Goal: Check status: Check status

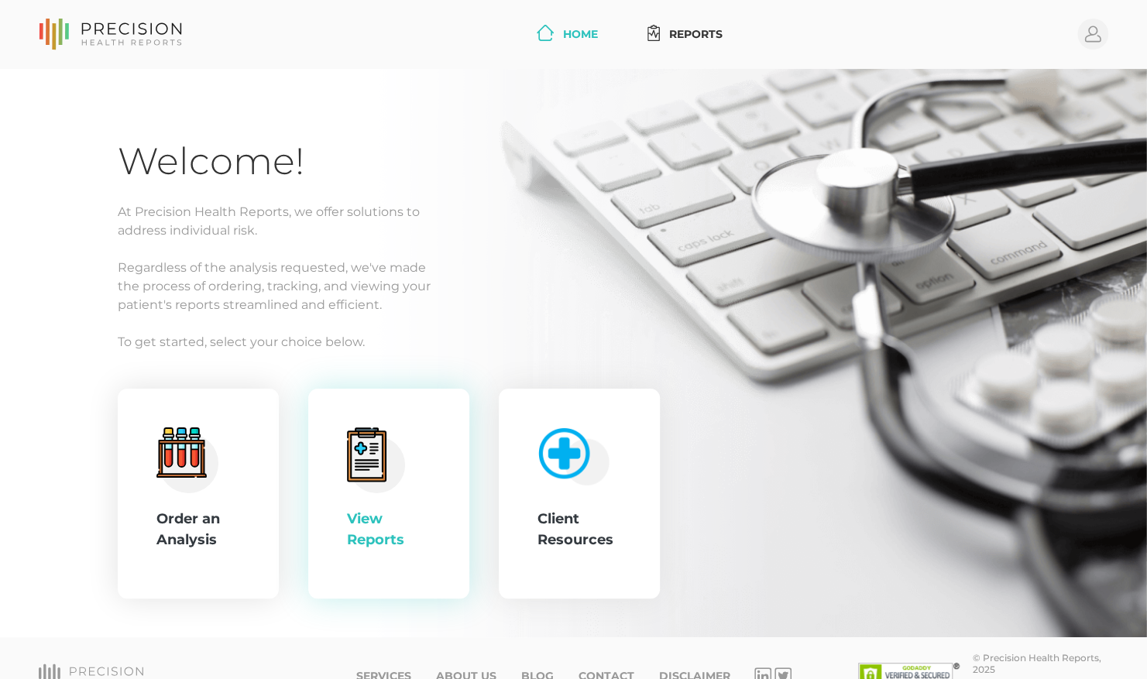
click at [411, 517] on div "View Reports" at bounding box center [389, 530] width 84 height 42
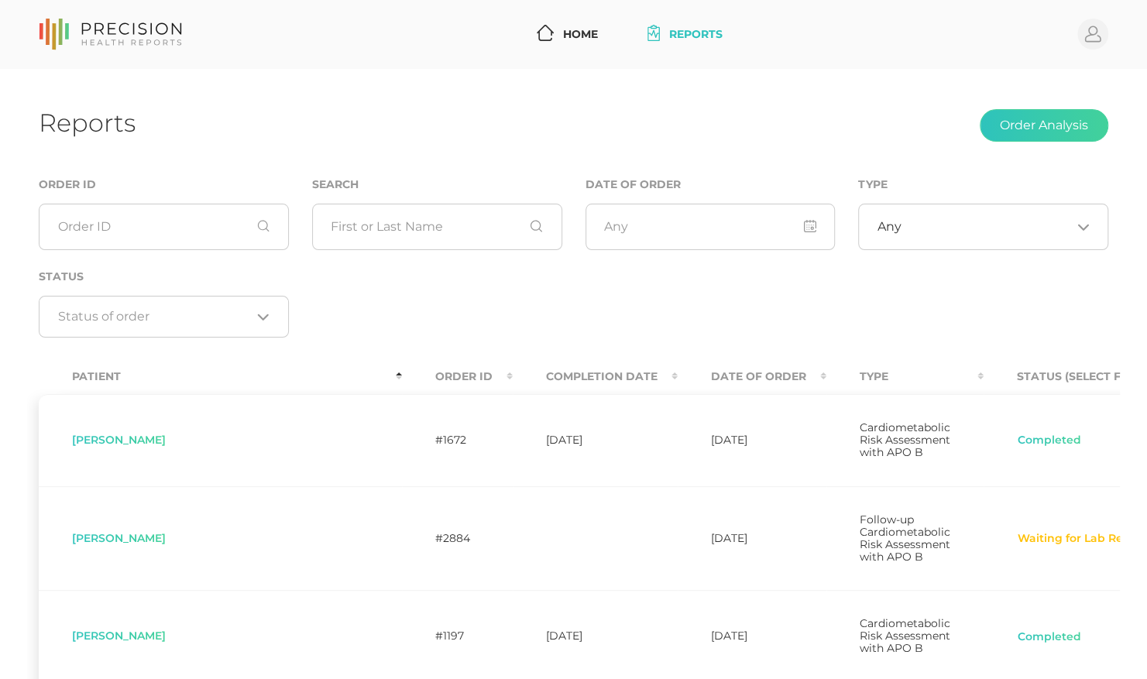
click at [513, 380] on th "Completion Date" at bounding box center [595, 376] width 165 height 35
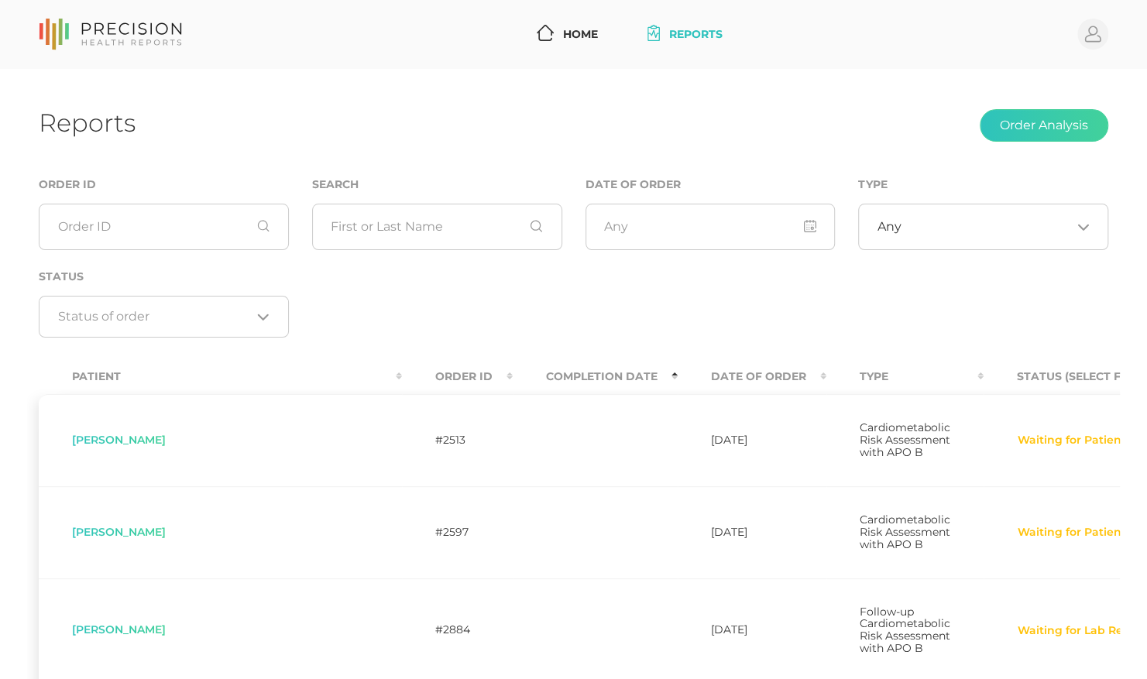
click at [513, 379] on th "Completion Date" at bounding box center [595, 376] width 165 height 35
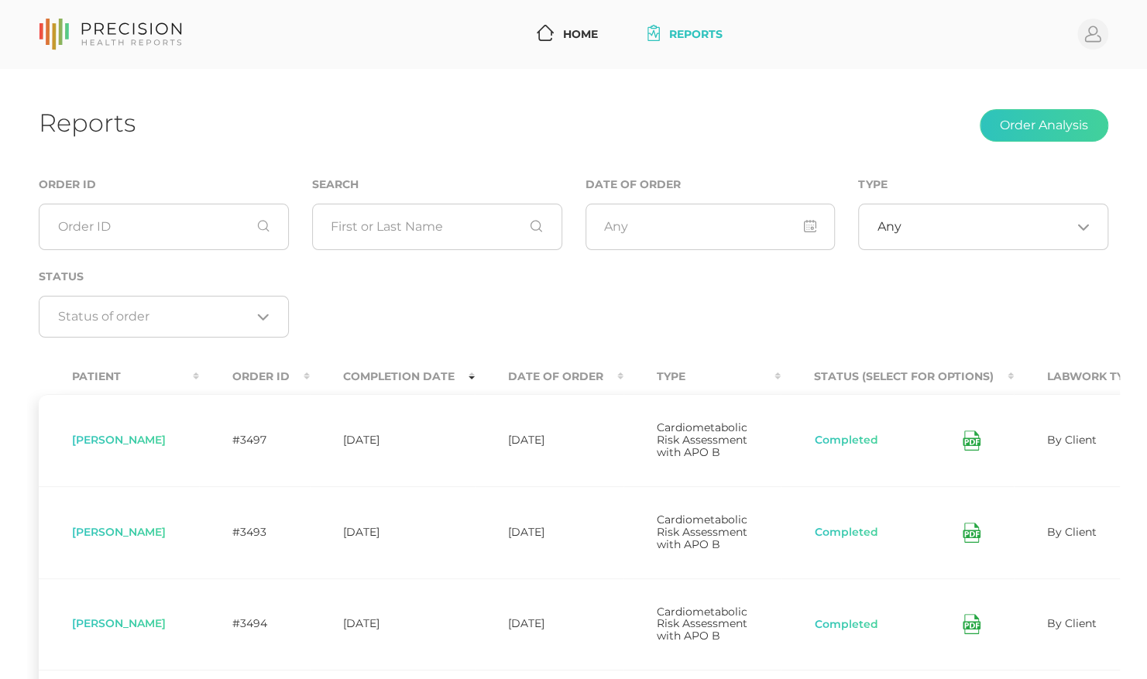
click at [585, 377] on th "Date Of Order" at bounding box center [549, 376] width 149 height 35
click at [597, 381] on th "Date Of Order" at bounding box center [549, 376] width 149 height 35
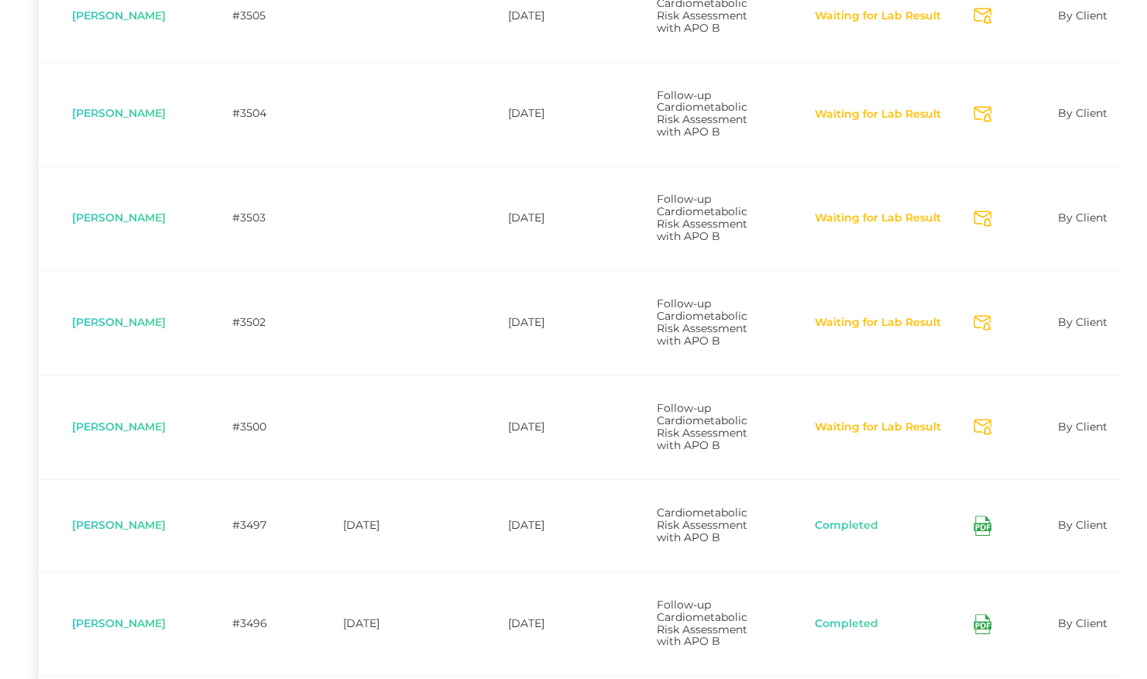
scroll to position [508, 0]
